Goal: Navigation & Orientation: Find specific page/section

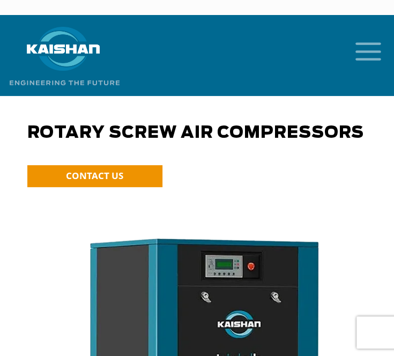
click at [359, 34] on icon "mobile menu" at bounding box center [368, 50] width 34 height 33
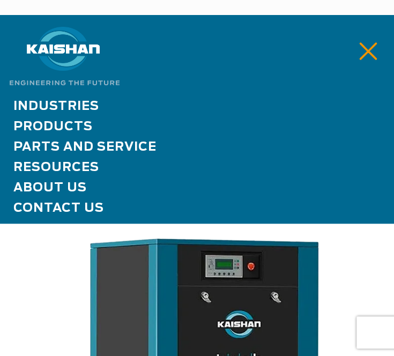
click at [84, 121] on span "Products" at bounding box center [52, 127] width 79 height 12
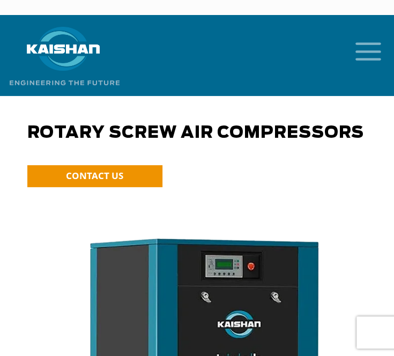
click at [358, 36] on icon "mobile menu" at bounding box center [368, 50] width 34 height 33
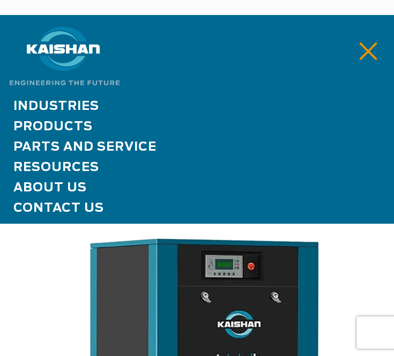
click at [60, 121] on span "Products" at bounding box center [52, 127] width 79 height 12
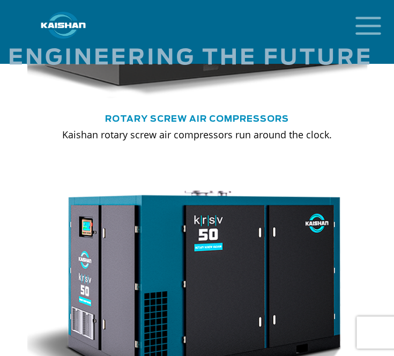
scroll to position [590, 0]
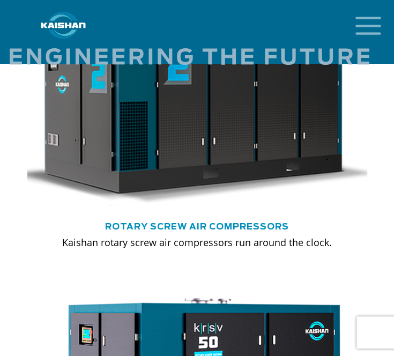
click at [131, 118] on img at bounding box center [189, 98] width 374 height 252
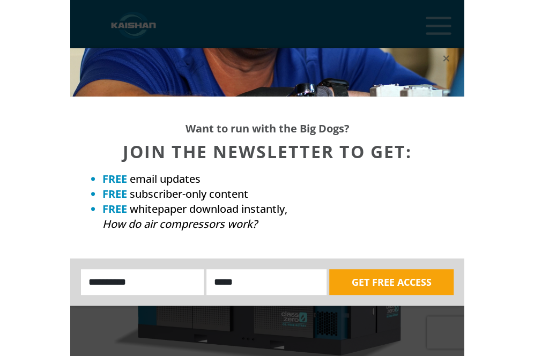
scroll to position [2038, 0]
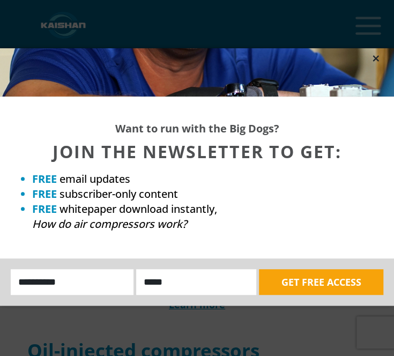
click at [378, 59] on icon at bounding box center [376, 58] width 6 height 6
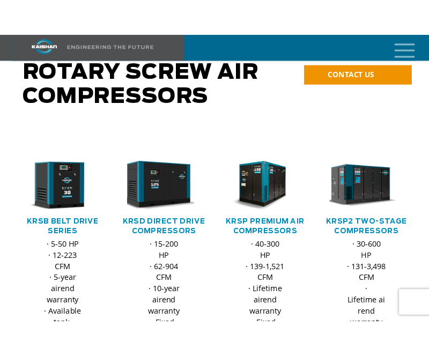
scroll to position [0, 0]
